Goal: Task Accomplishment & Management: Complete application form

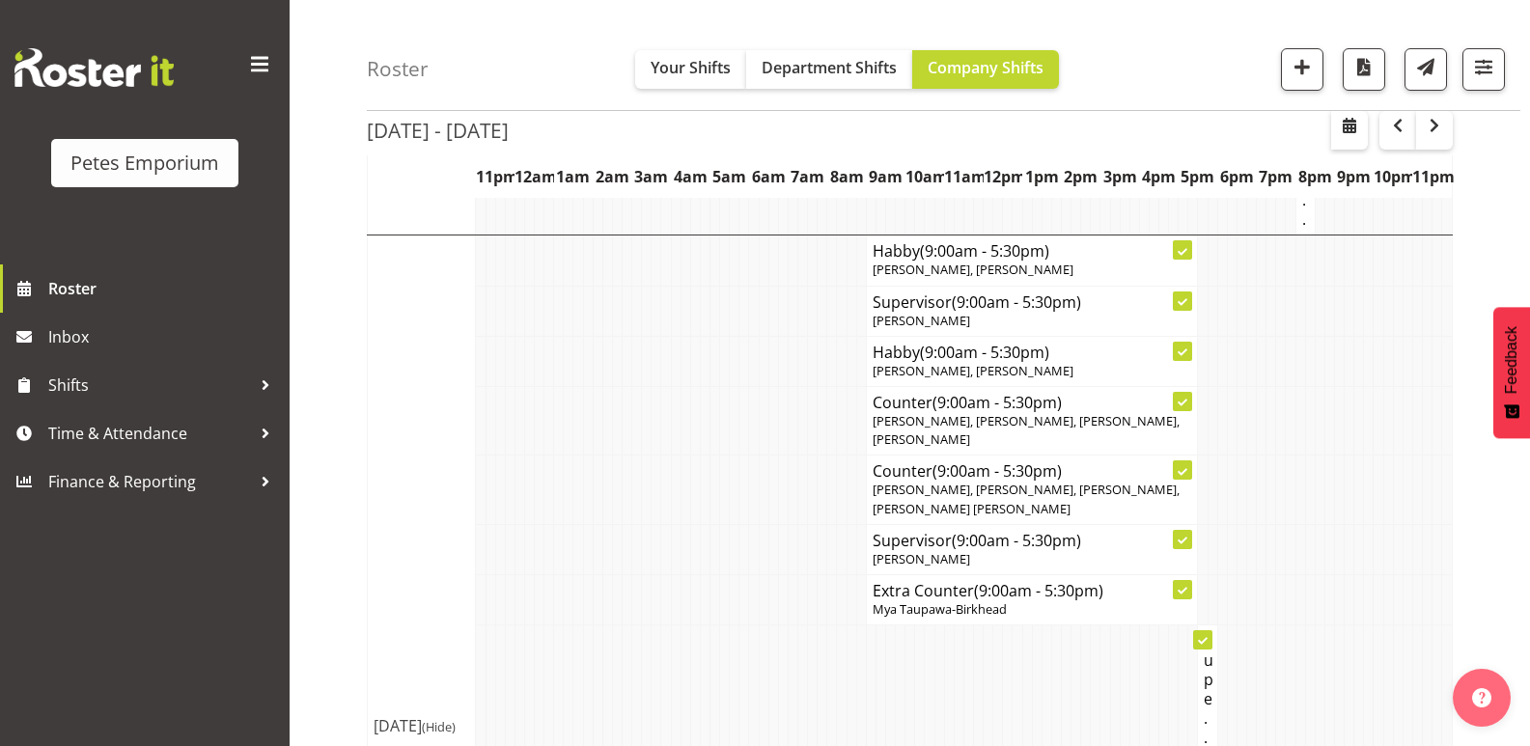
scroll to position [3476, 0]
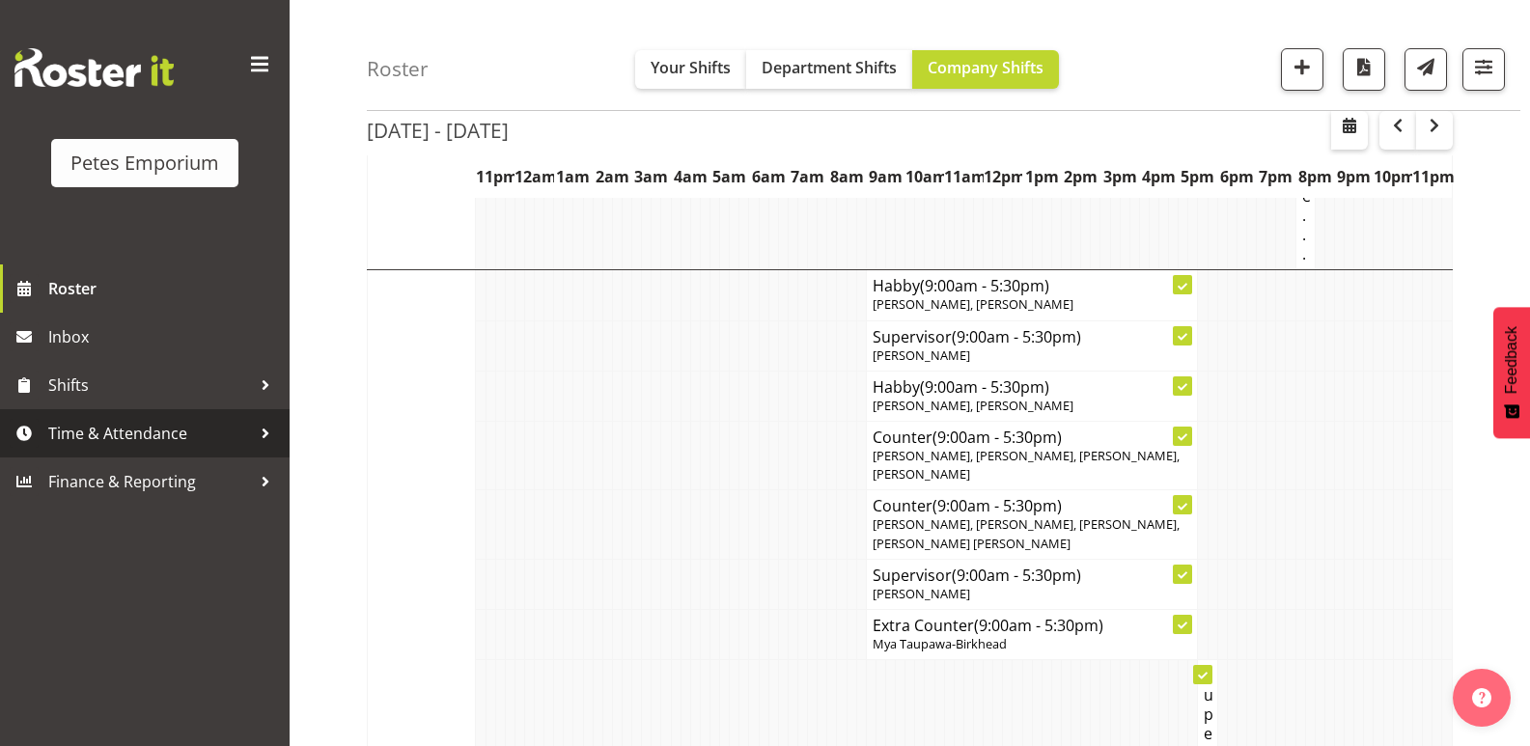
click at [176, 438] on span "Time & Attendance" at bounding box center [149, 433] width 203 height 29
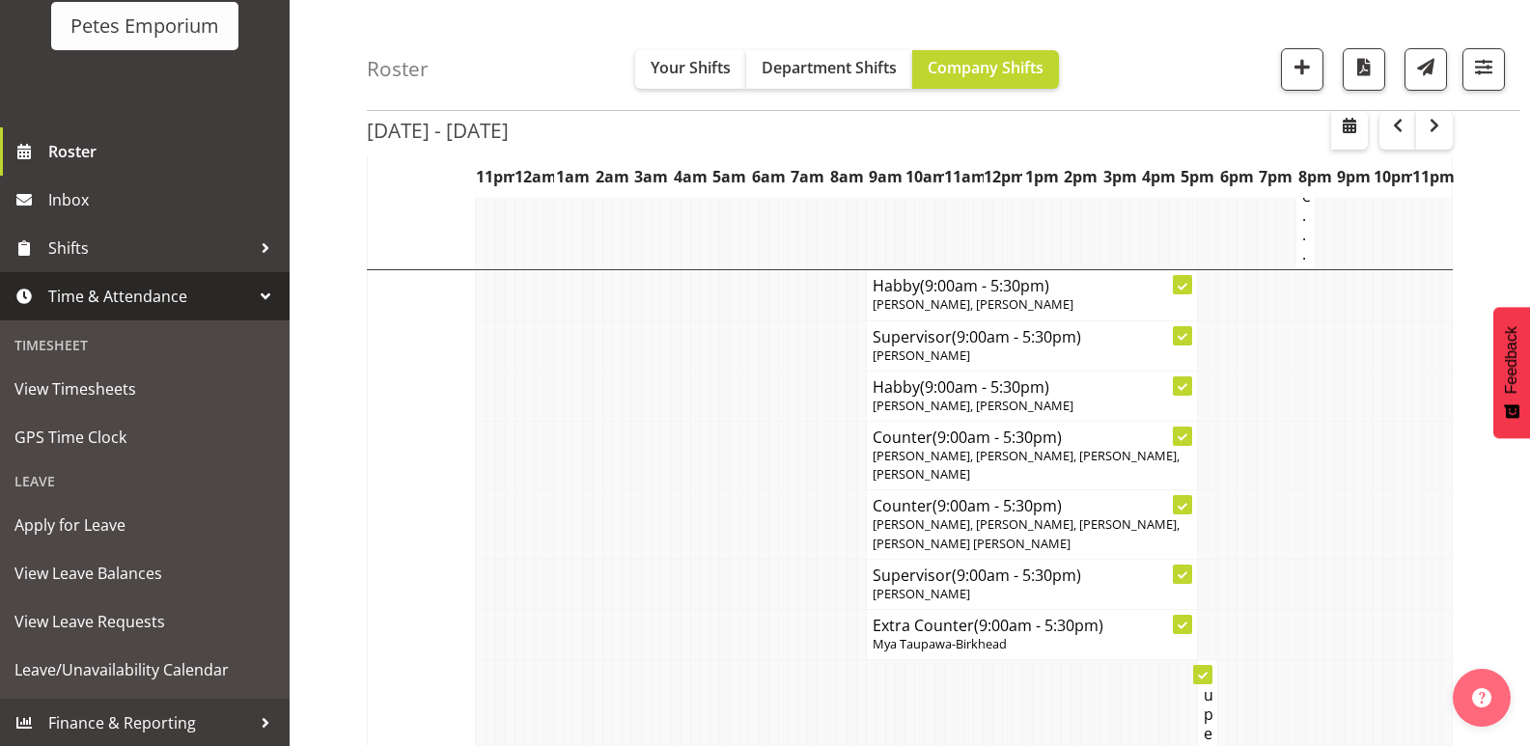
scroll to position [138, 0]
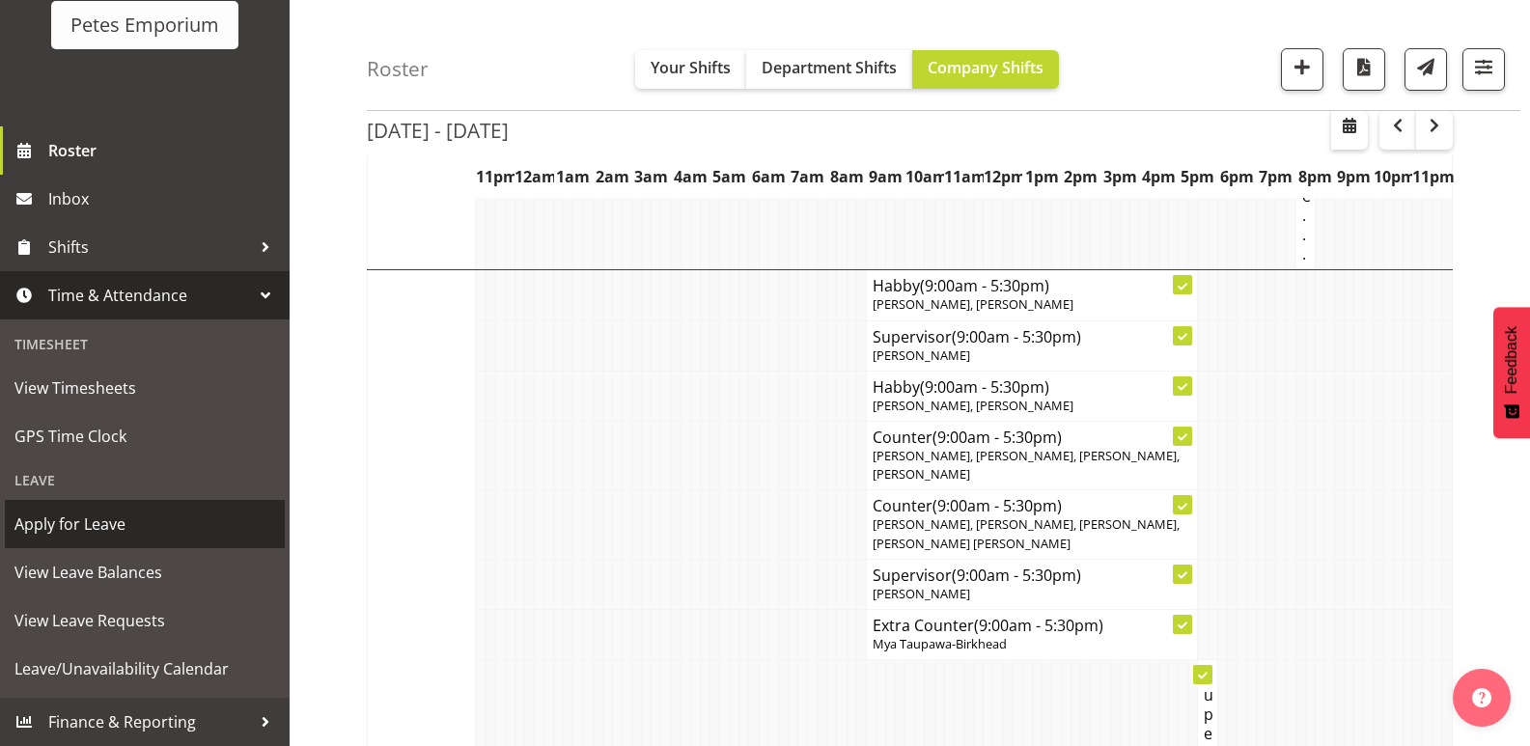
click at [84, 520] on span "Apply for Leave" at bounding box center [144, 524] width 261 height 29
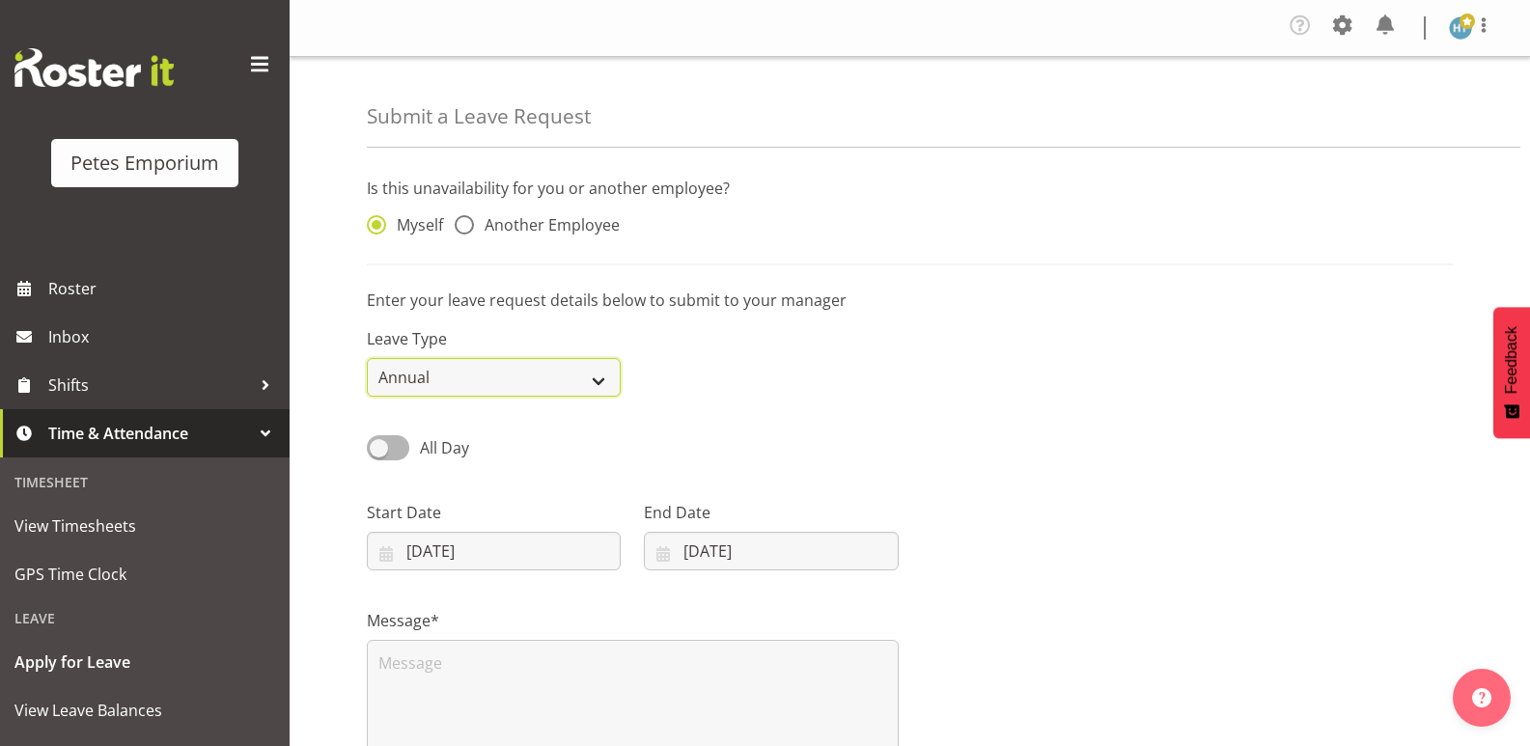
click at [604, 374] on select "Annual Sick Leave Without Pay Bereavement Domestic Violence Parental Jury Servi…" at bounding box center [494, 377] width 254 height 39
select select "Day In Lieu"
click at [367, 358] on select "Annual Sick Leave Without Pay Bereavement Domestic Violence Parental Jury Servi…" at bounding box center [494, 377] width 254 height 39
click at [494, 547] on input "02/09/2025" at bounding box center [494, 551] width 254 height 39
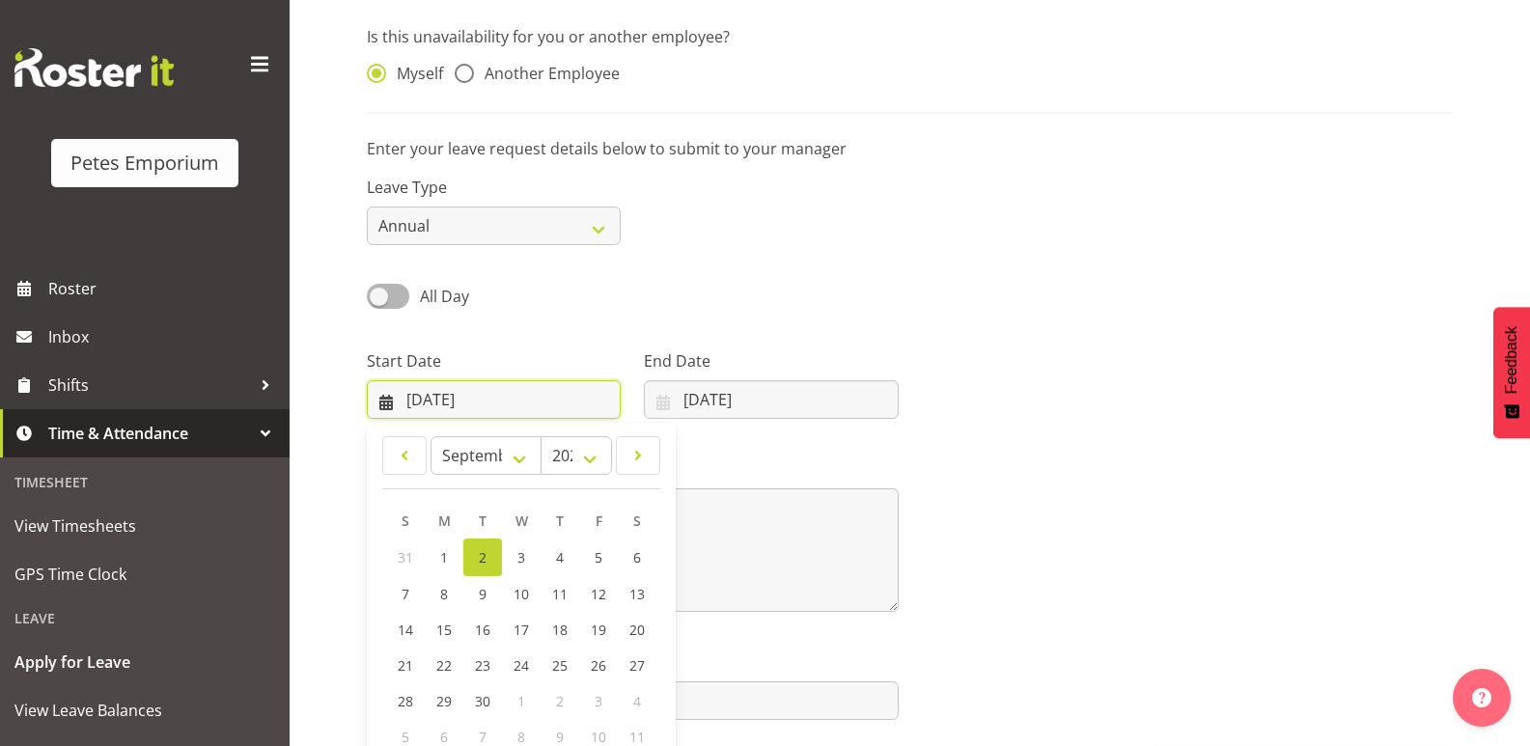
scroll to position [193, 0]
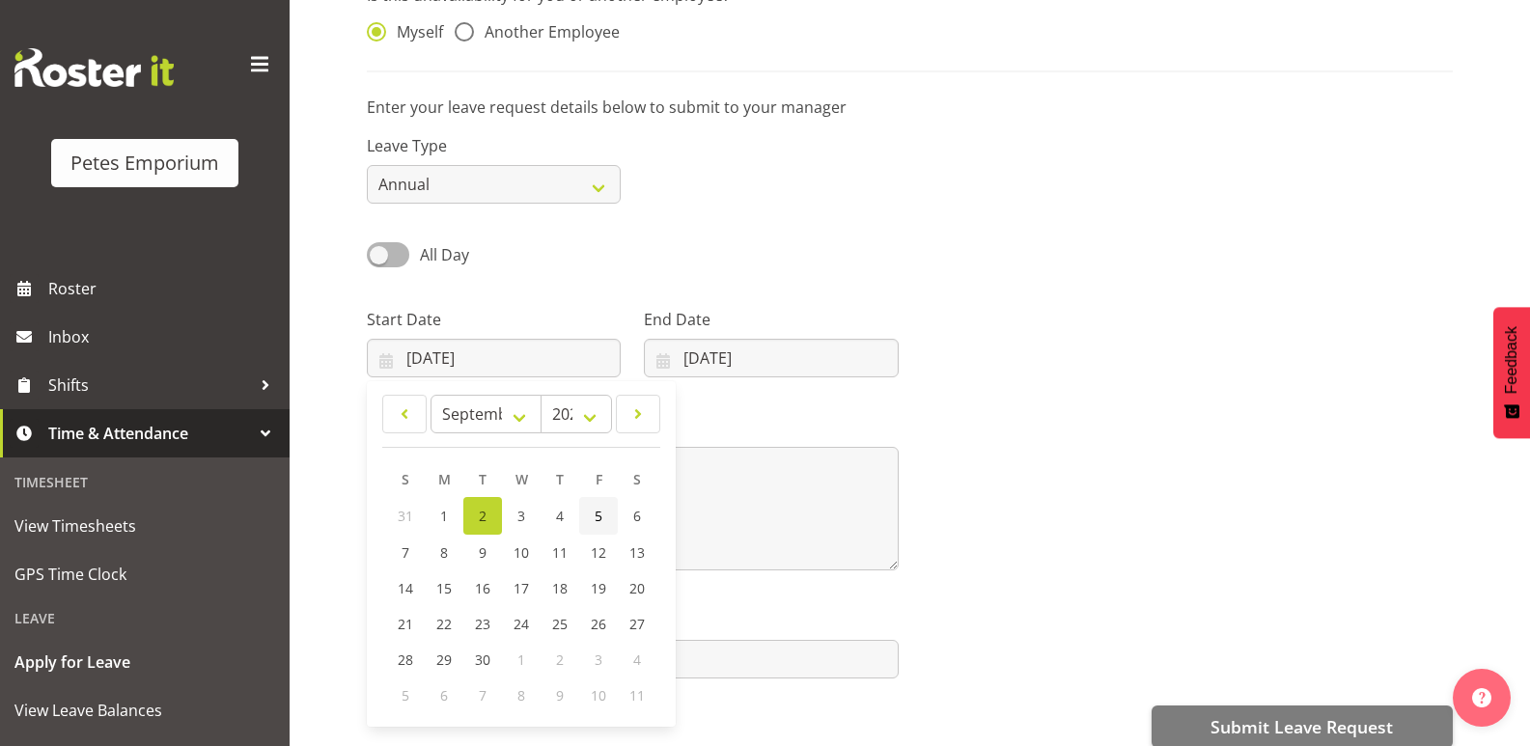
click at [597, 518] on span "5" at bounding box center [599, 516] width 8 height 18
type input "05/09/2025"
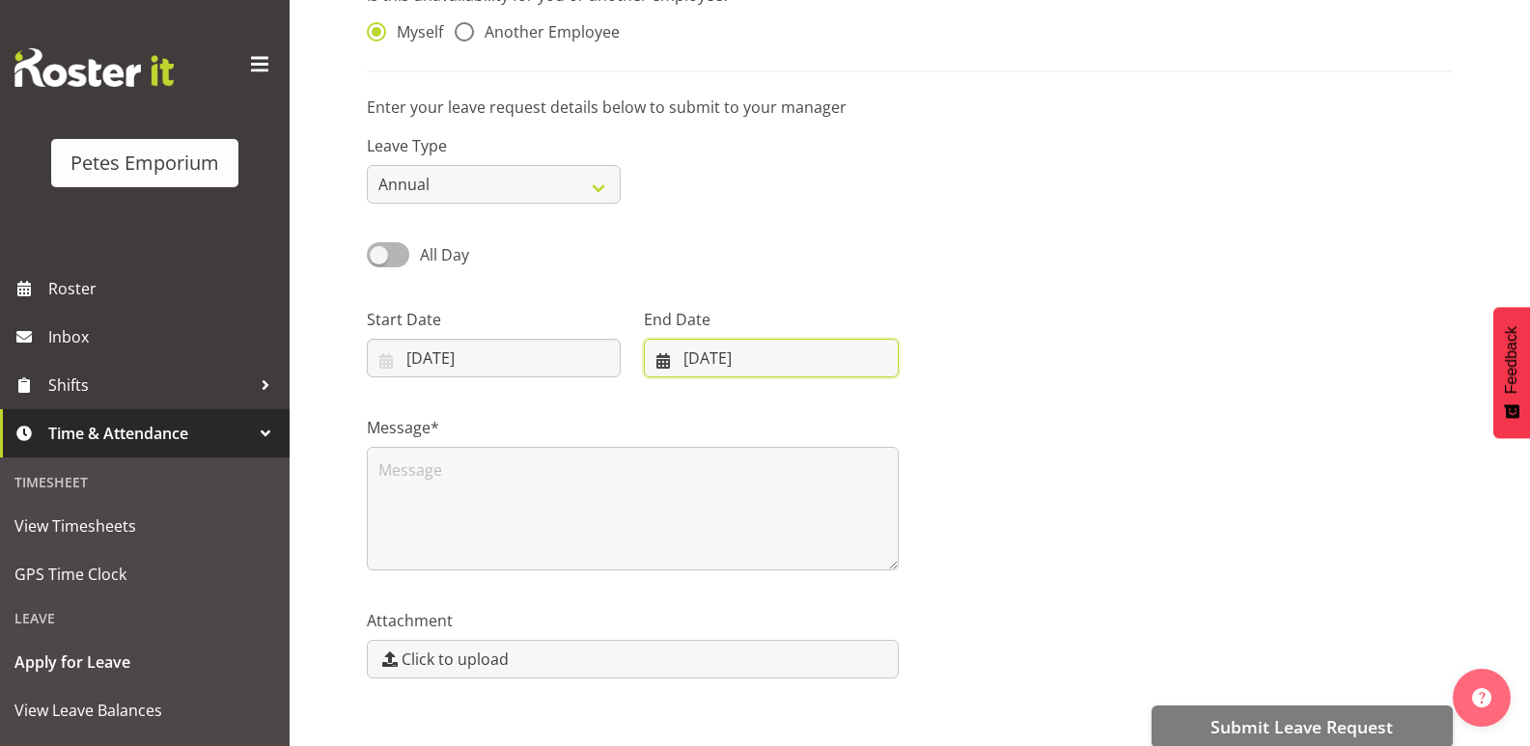
click at [713, 364] on input "02/09/2025" at bounding box center [771, 358] width 254 height 39
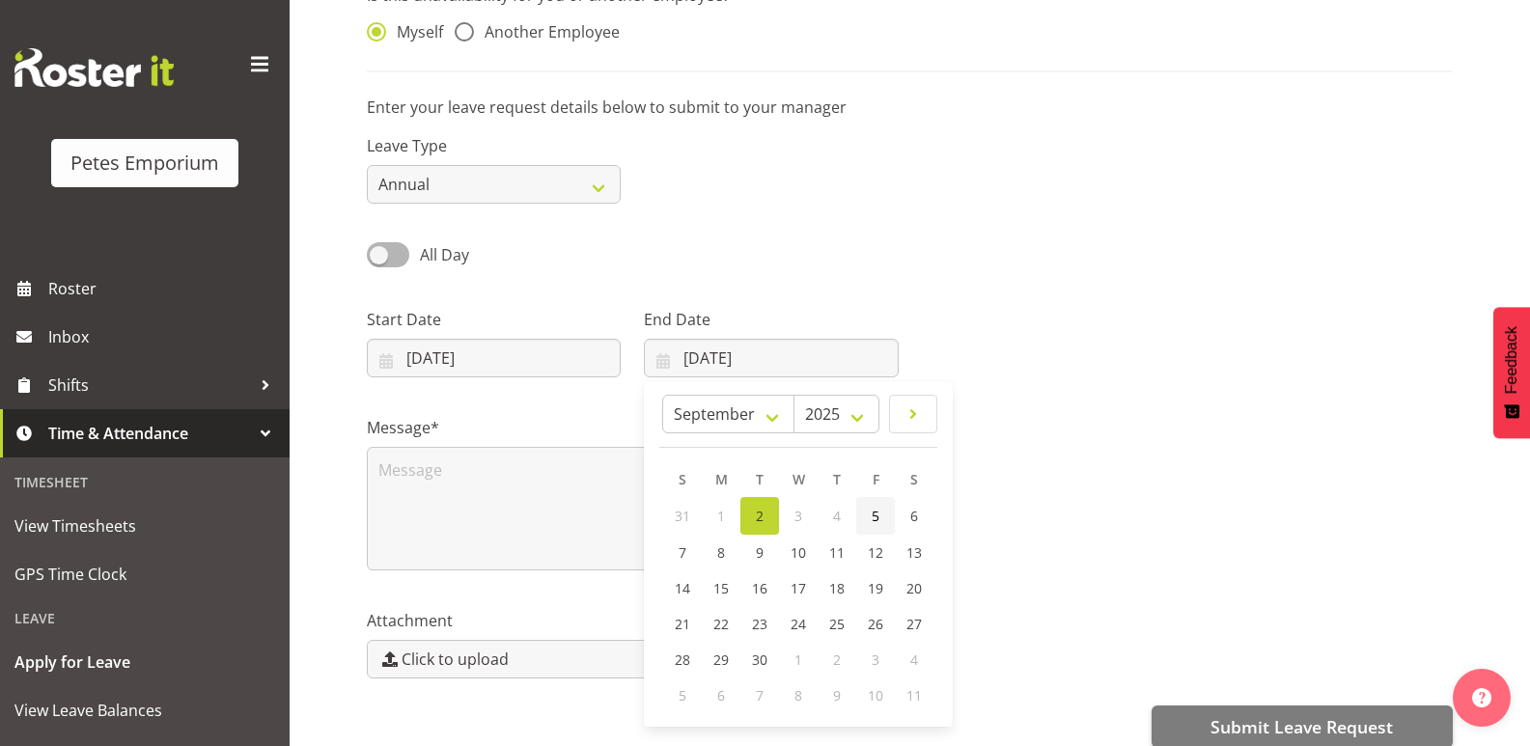
click at [883, 516] on link "5" at bounding box center [875, 516] width 39 height 38
type input "05/09/2025"
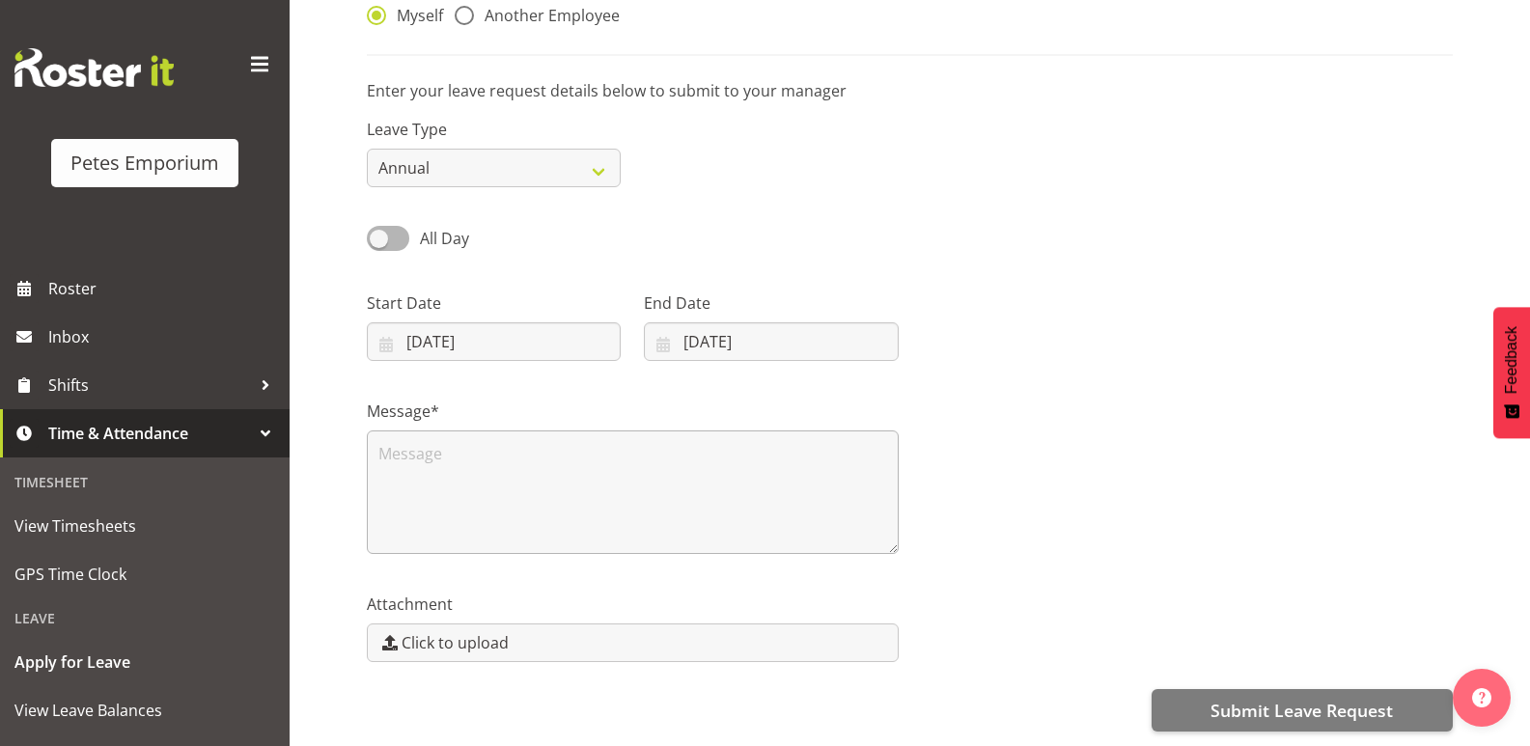
scroll to position [224, 0]
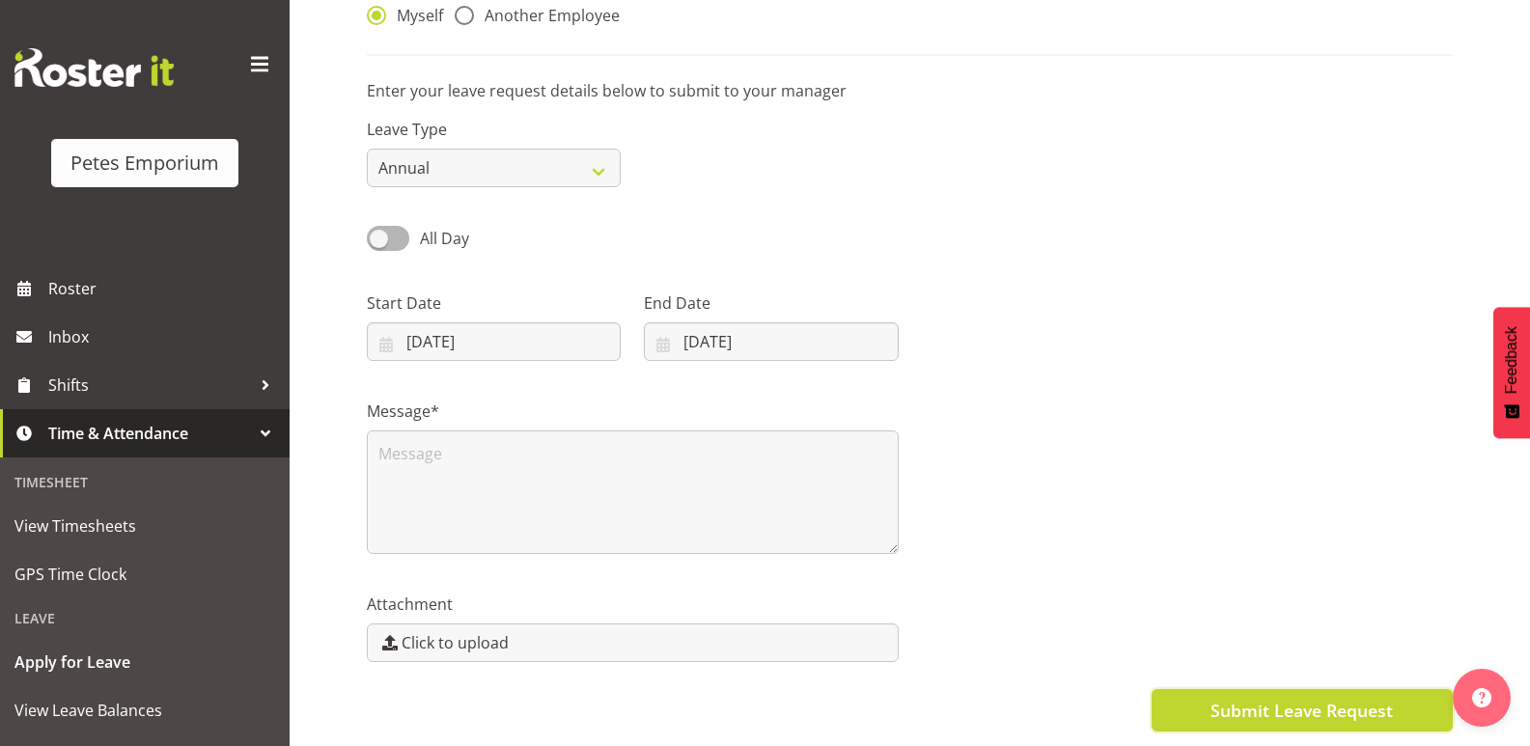
click at [1203, 695] on button "Submit Leave Request" at bounding box center [1302, 710] width 301 height 42
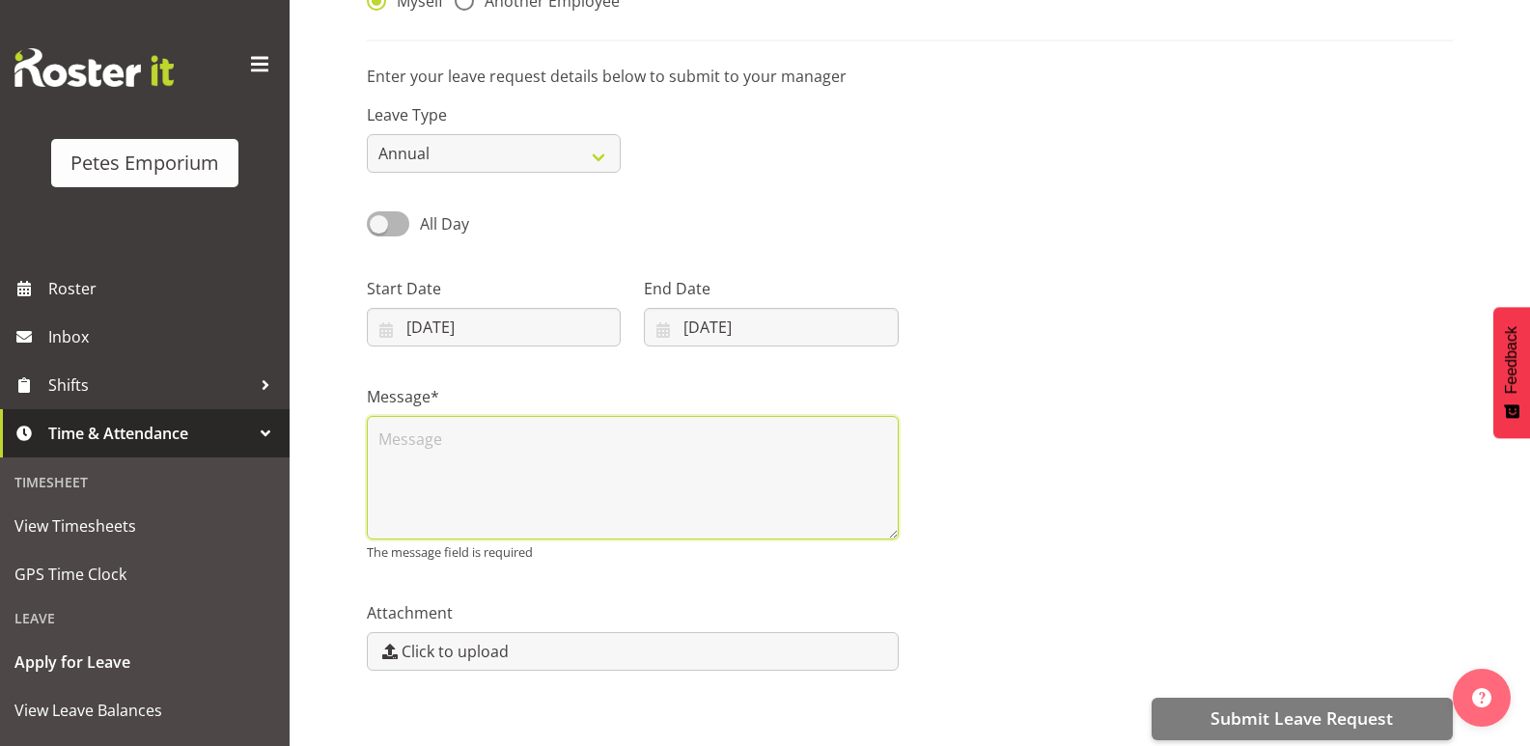
click at [395, 445] on textarea at bounding box center [633, 478] width 532 height 124
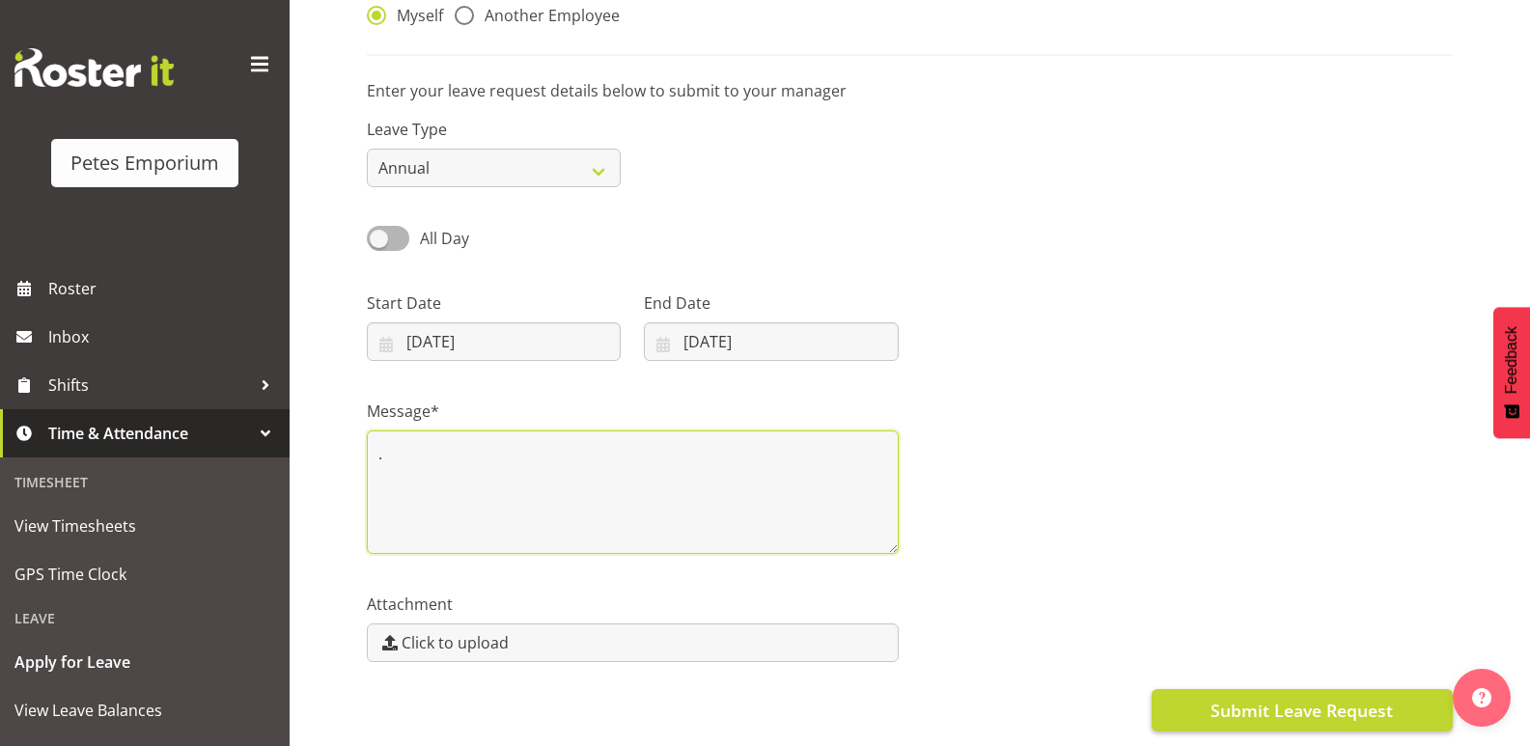
type textarea "."
click at [1197, 693] on button "Submit Leave Request" at bounding box center [1302, 710] width 301 height 42
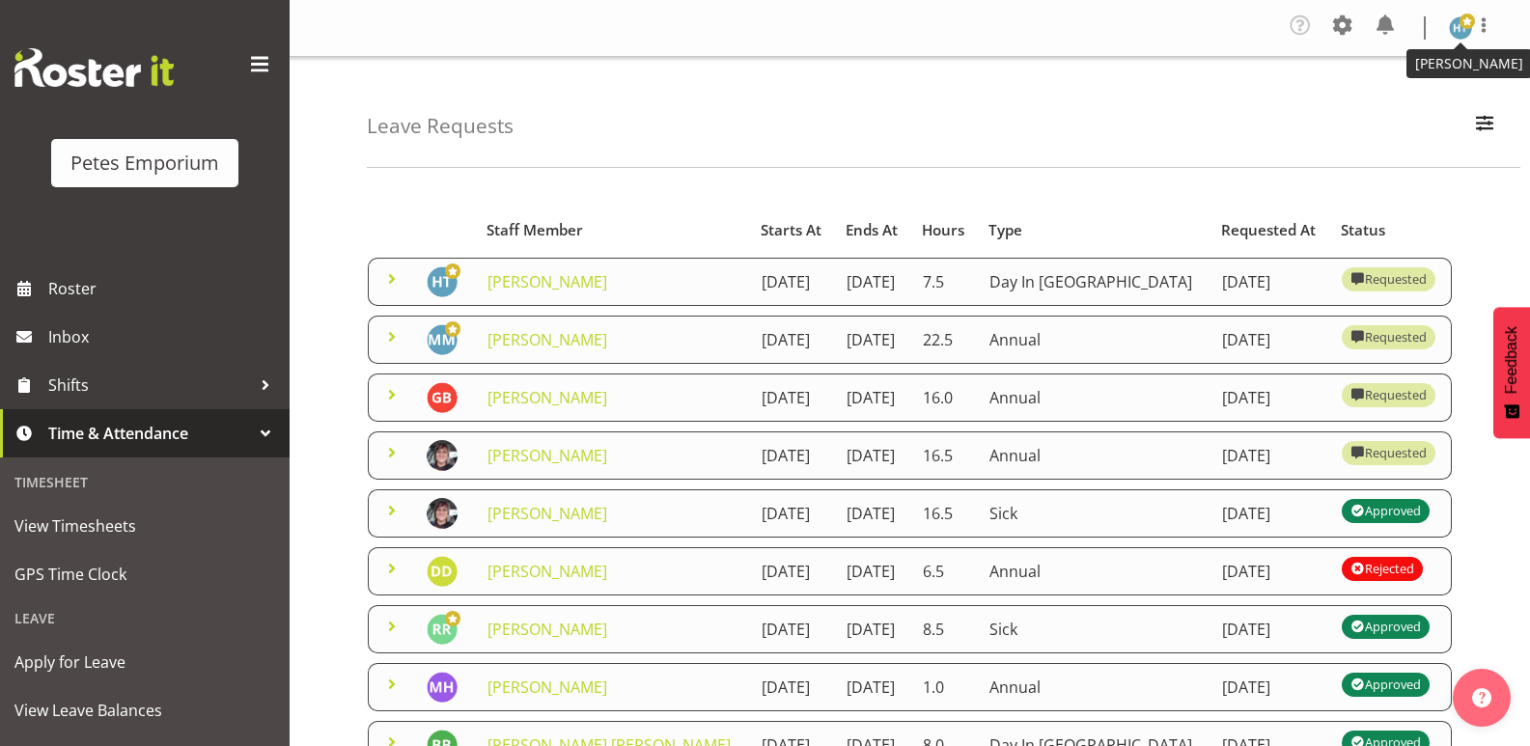
click at [1462, 27] on span at bounding box center [1467, 21] width 15 height 15
click at [1385, 106] on link "Log Out" at bounding box center [1402, 106] width 185 height 35
